Goal: Complete application form

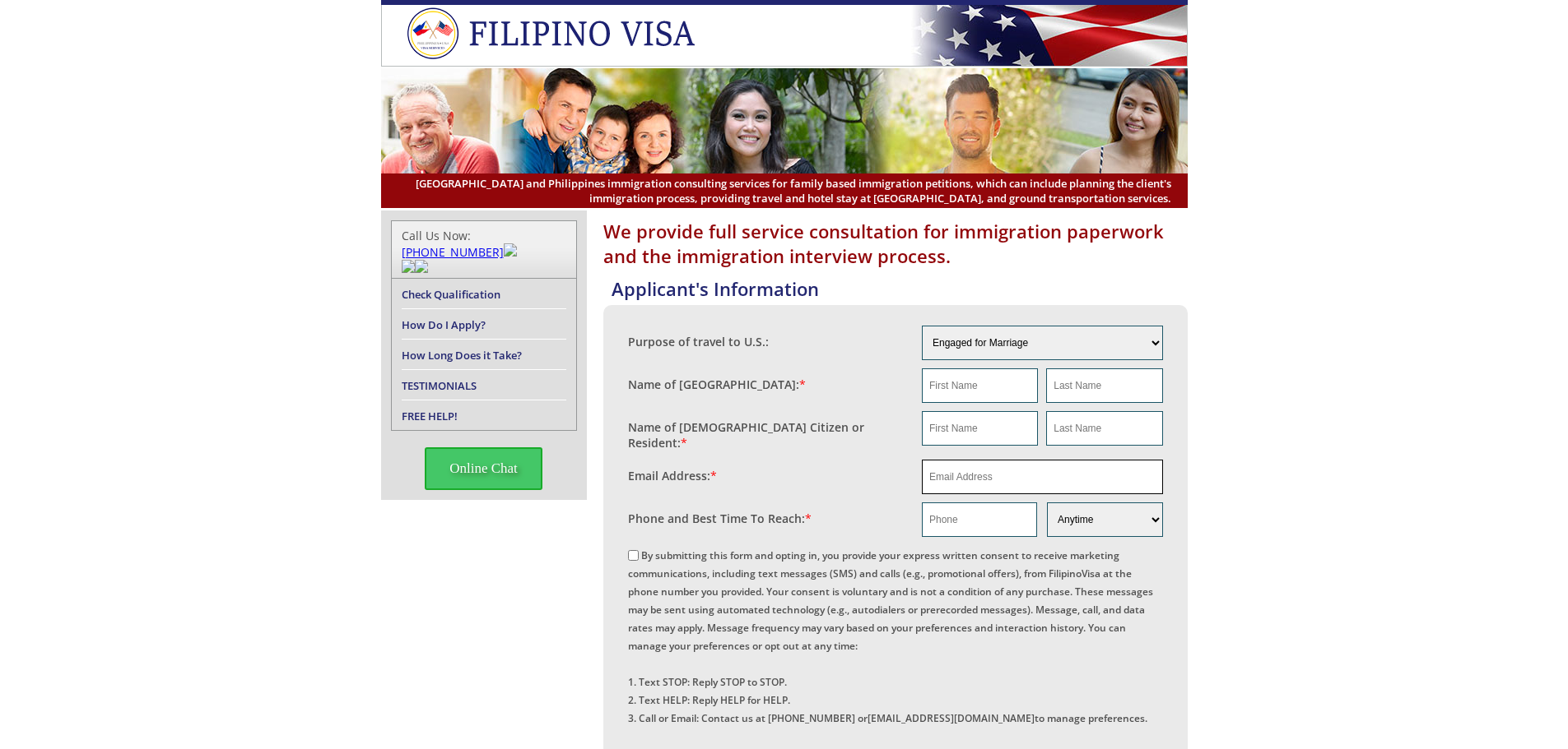
click at [973, 465] on input "email" at bounding box center [1042, 477] width 241 height 35
paste input "[EMAIL_ADDRESS][DOMAIN_NAME]"
type input "[EMAIL_ADDRESS][DOMAIN_NAME]"
click at [954, 387] on input "text" at bounding box center [979, 386] width 116 height 35
type input "NA"
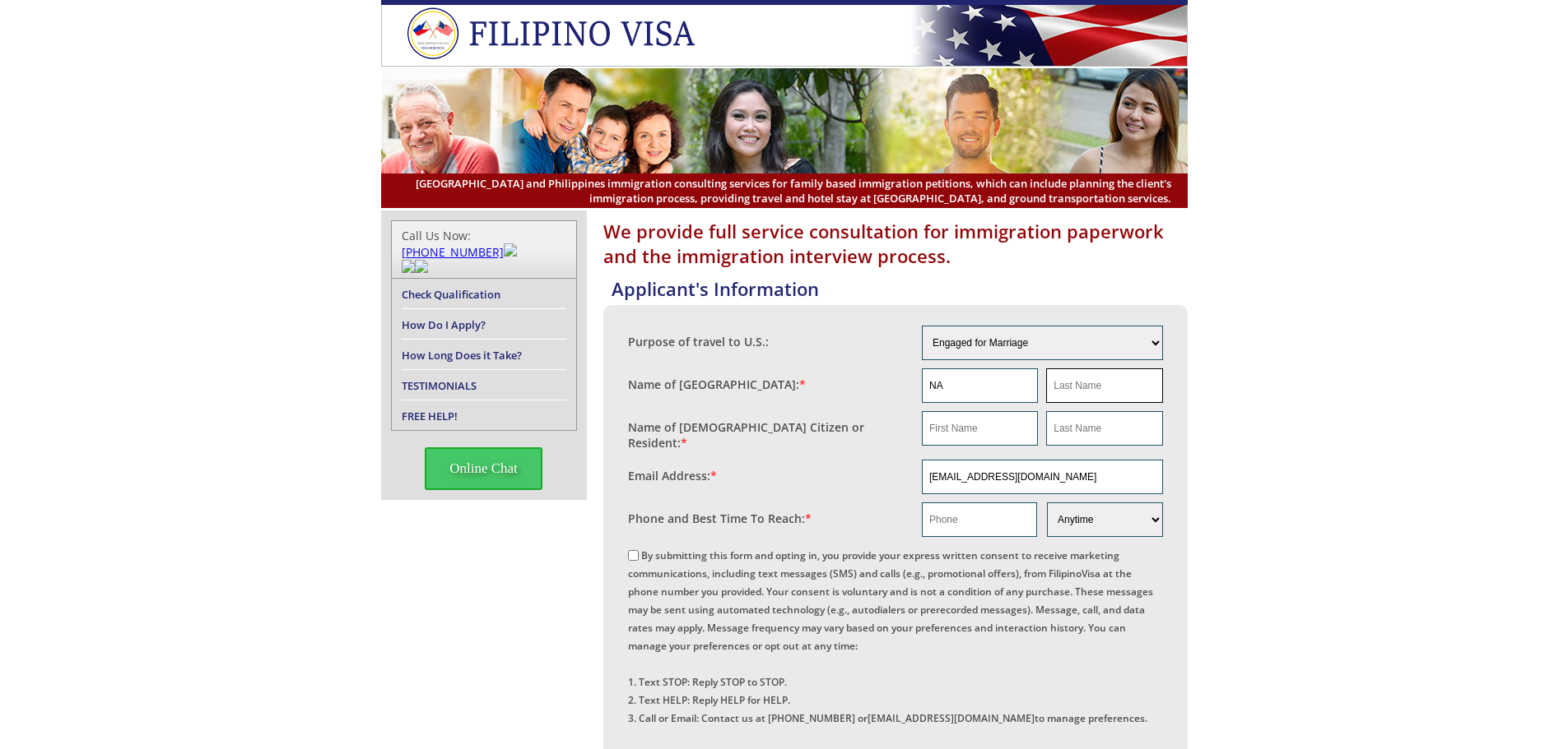
click at [1061, 383] on input "text" at bounding box center [1103, 386] width 116 height 35
type input "NA"
click at [987, 436] on input "text" at bounding box center [979, 429] width 116 height 35
type input "[PERSON_NAME]"
click at [1068, 432] on input "text" at bounding box center [1103, 429] width 116 height 35
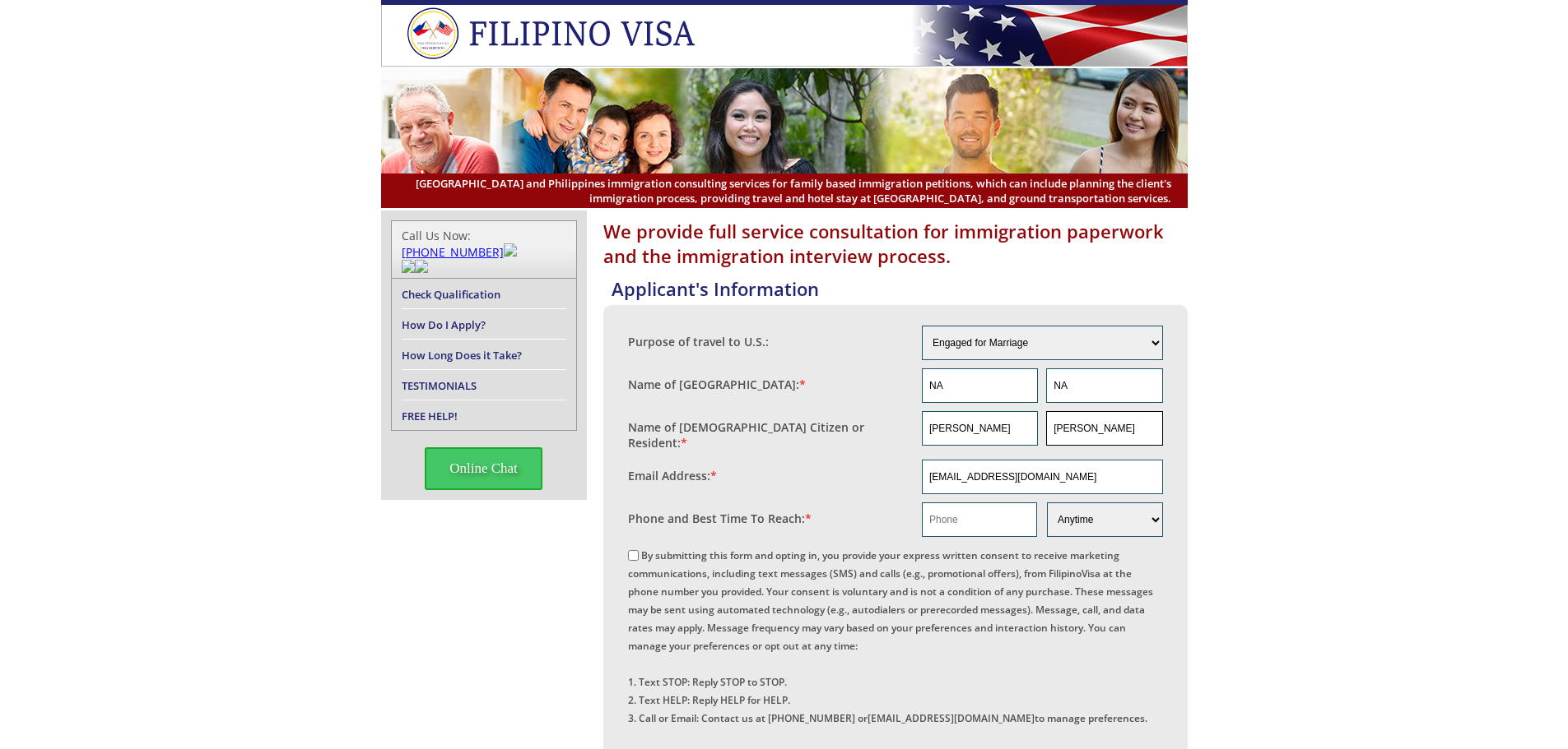
type input "[PERSON_NAME]"
click at [973, 523] on input "text" at bounding box center [979, 520] width 116 height 35
paste input "13345929520"
type input "13345929520"
click at [632, 551] on input "By submitting this form and opting in, you provide your express written consent…" at bounding box center [633, 555] width 11 height 11
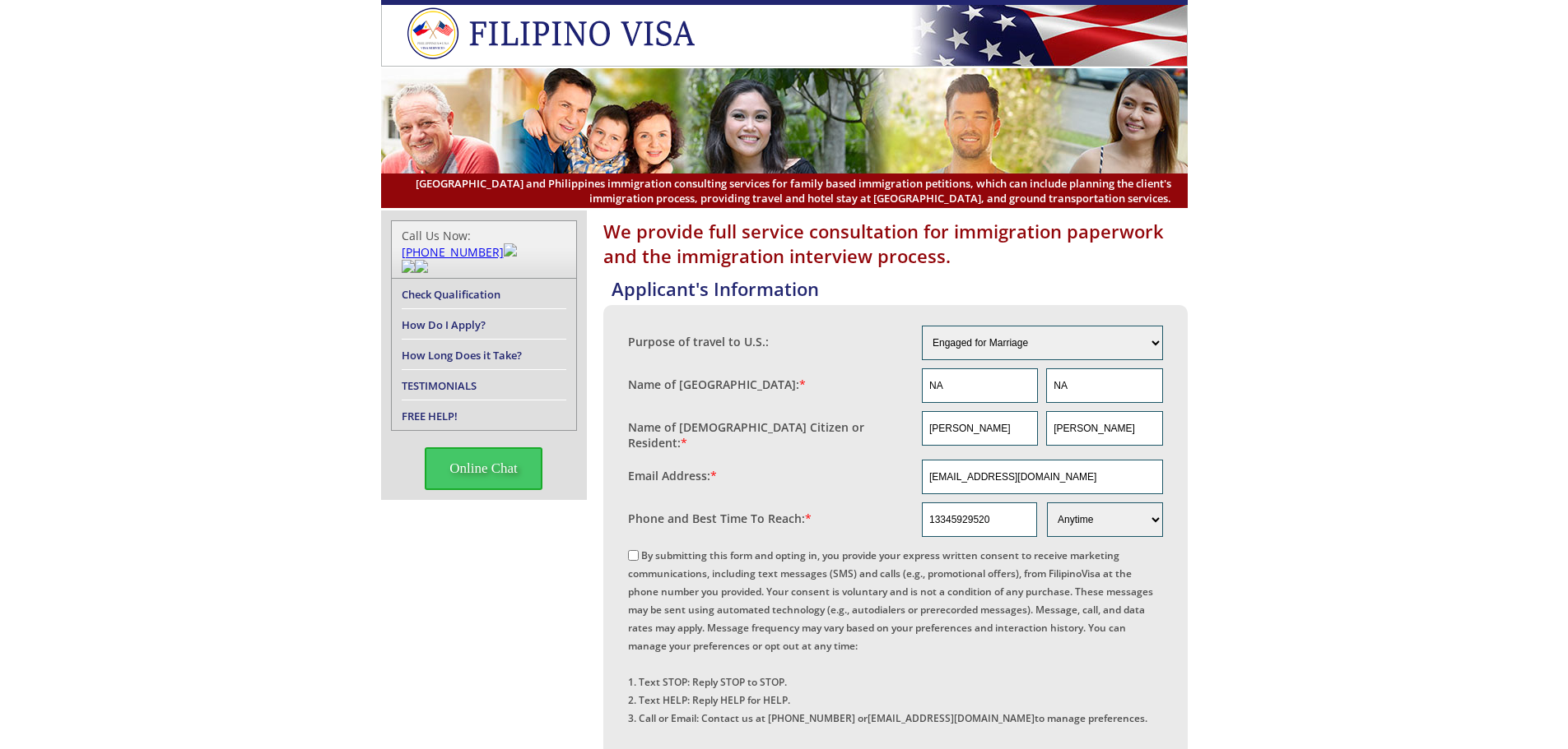
checkbox input "true"
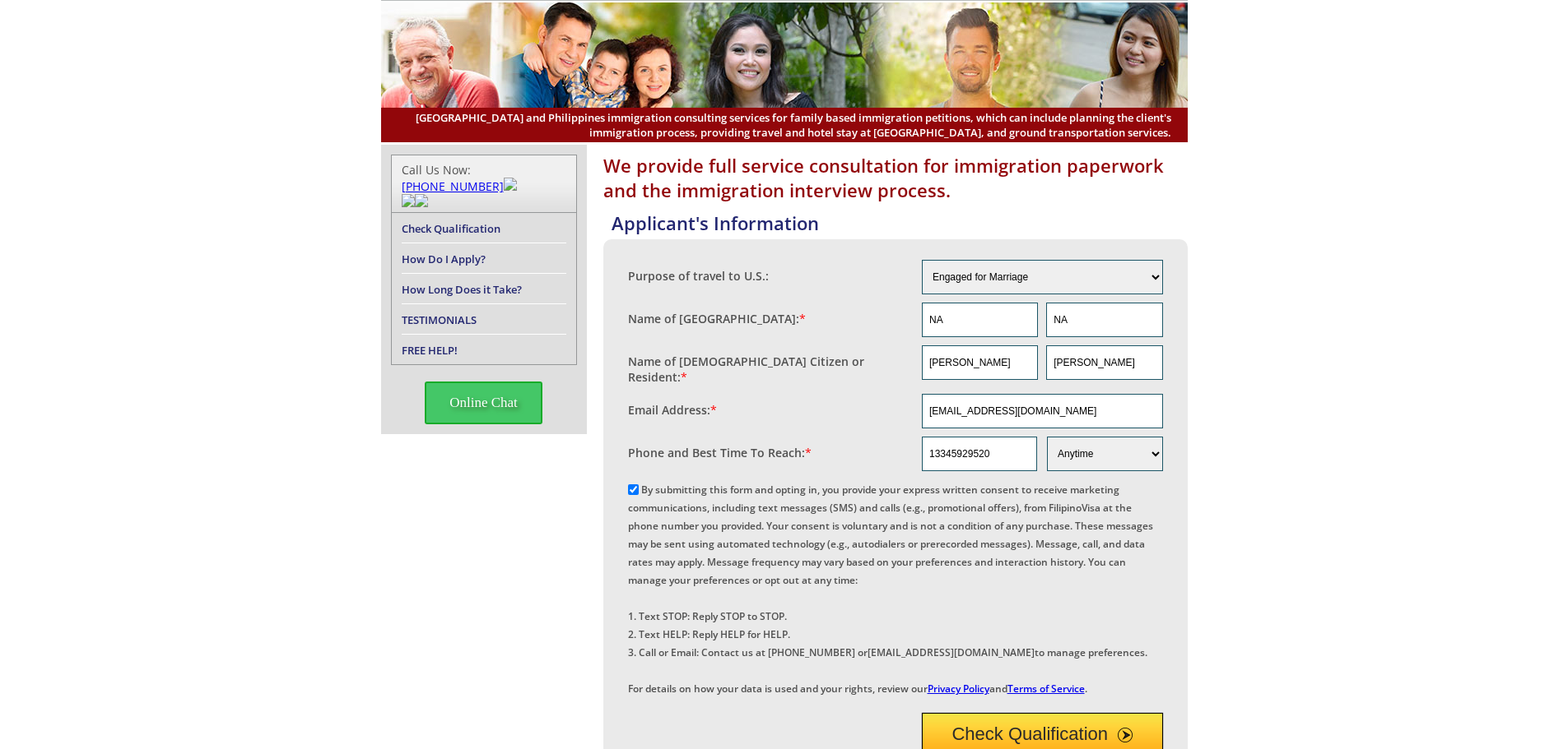
scroll to position [329, 0]
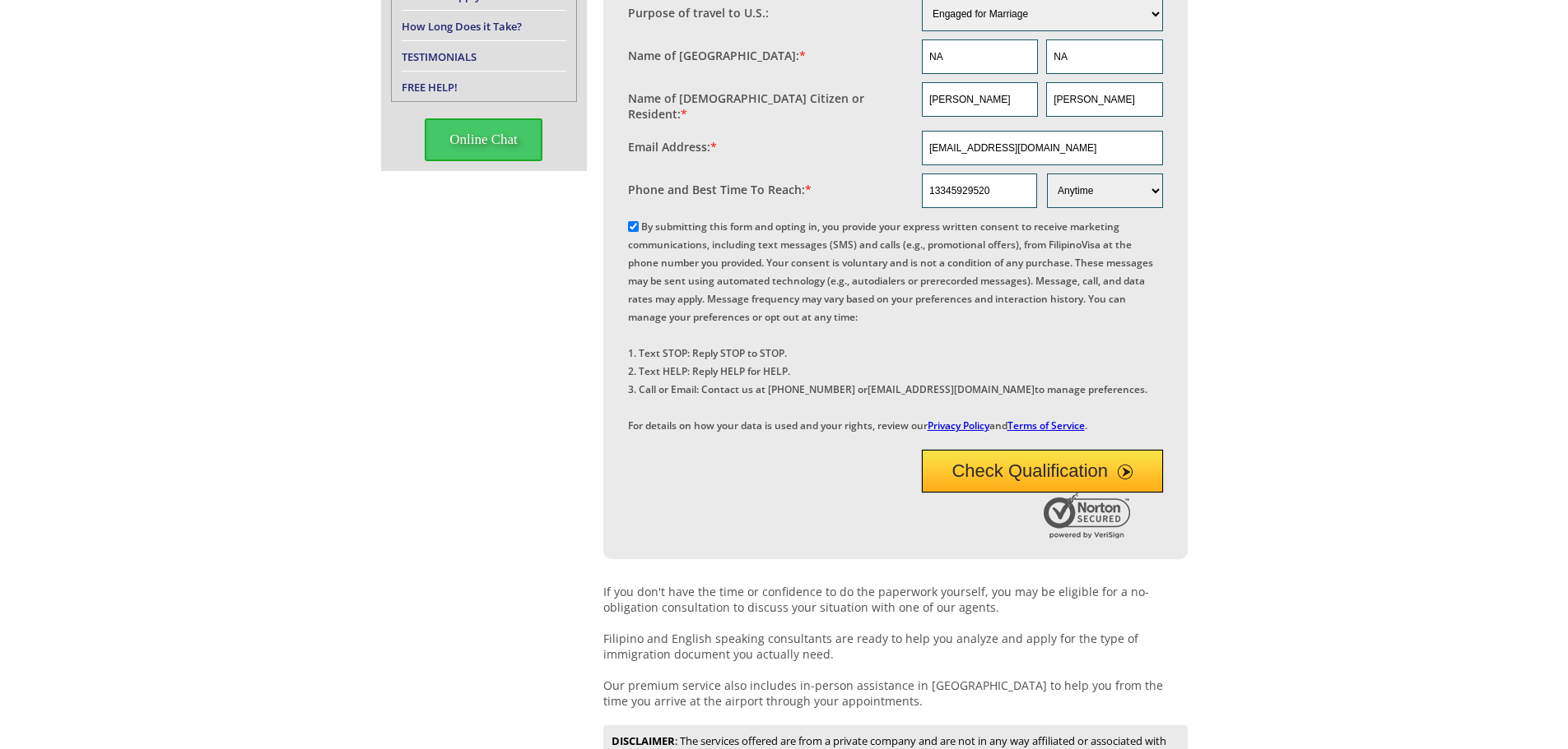
click at [977, 493] on button "Check Qualification" at bounding box center [1042, 471] width 241 height 42
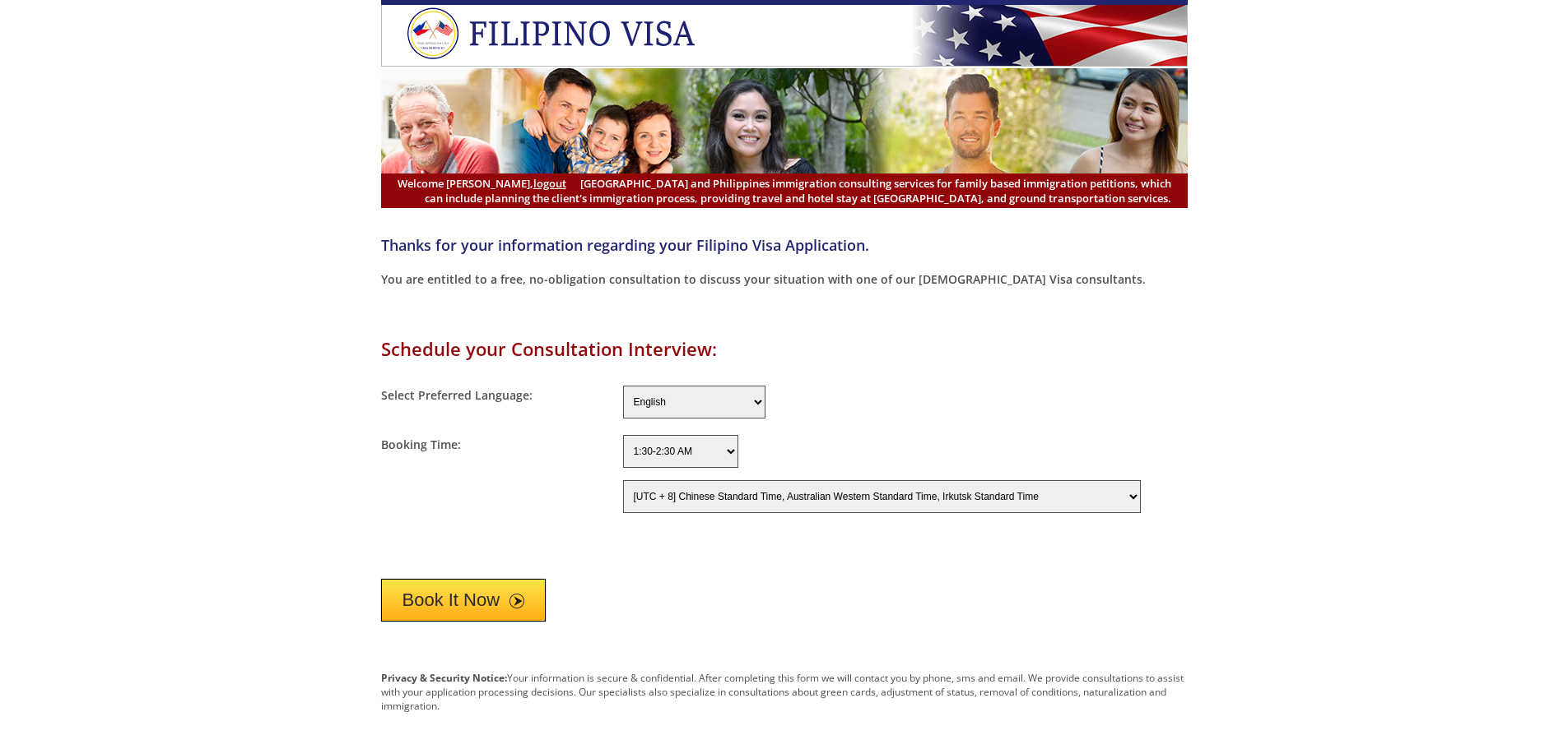
select select "-480"
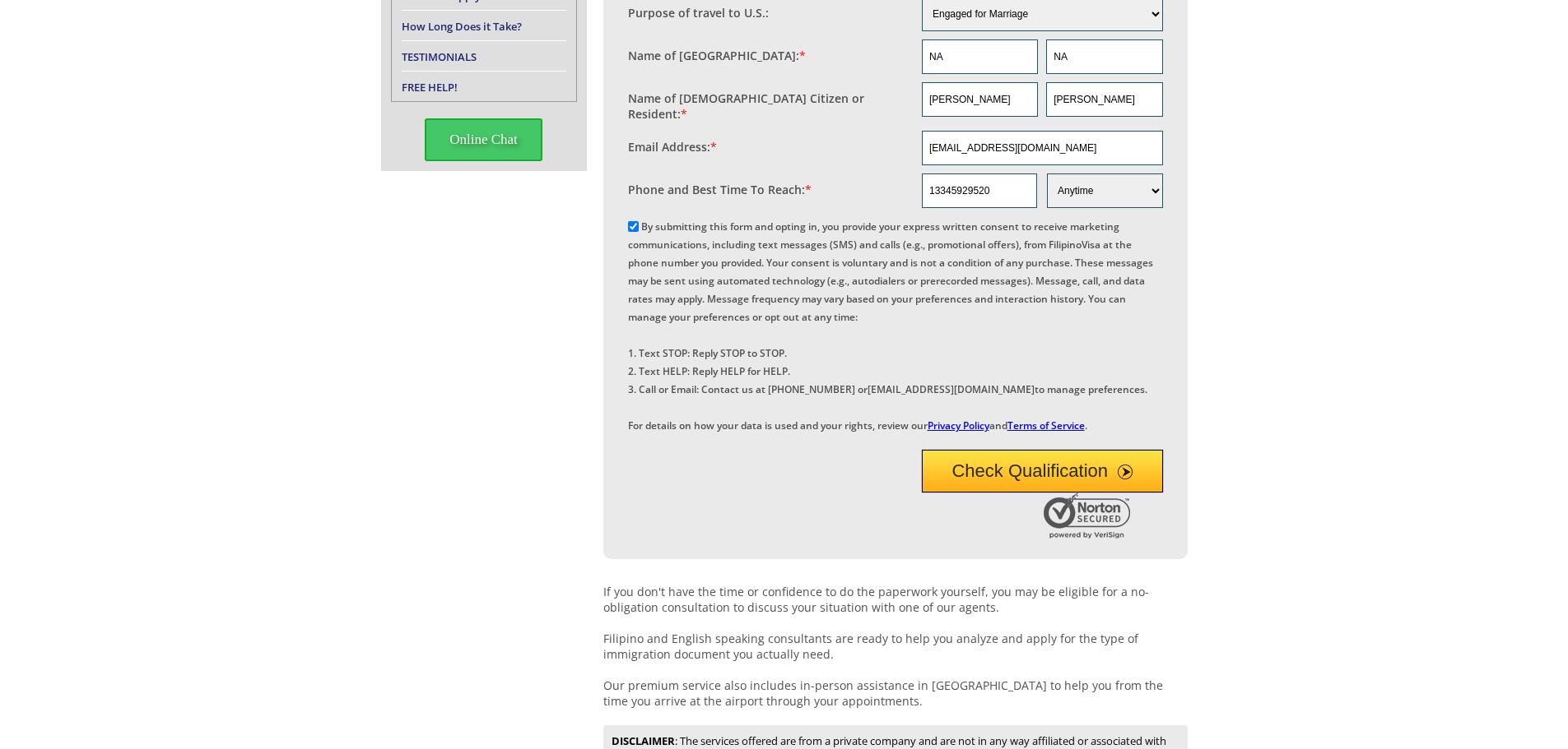
click at [1017, 493] on button "Check Qualification" at bounding box center [1042, 471] width 241 height 42
